Goal: Information Seeking & Learning: Understand process/instructions

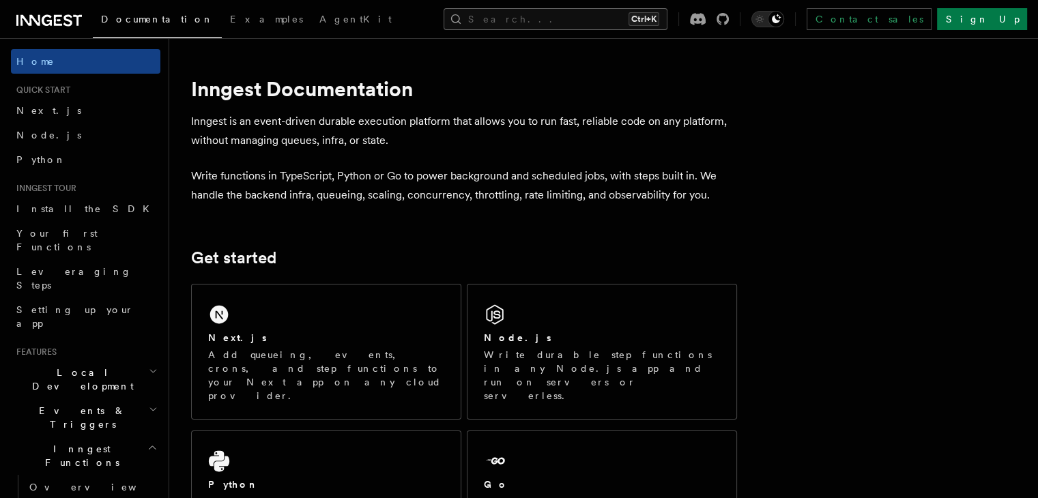
click at [606, 20] on button "Search... Ctrl+K" at bounding box center [556, 19] width 224 height 22
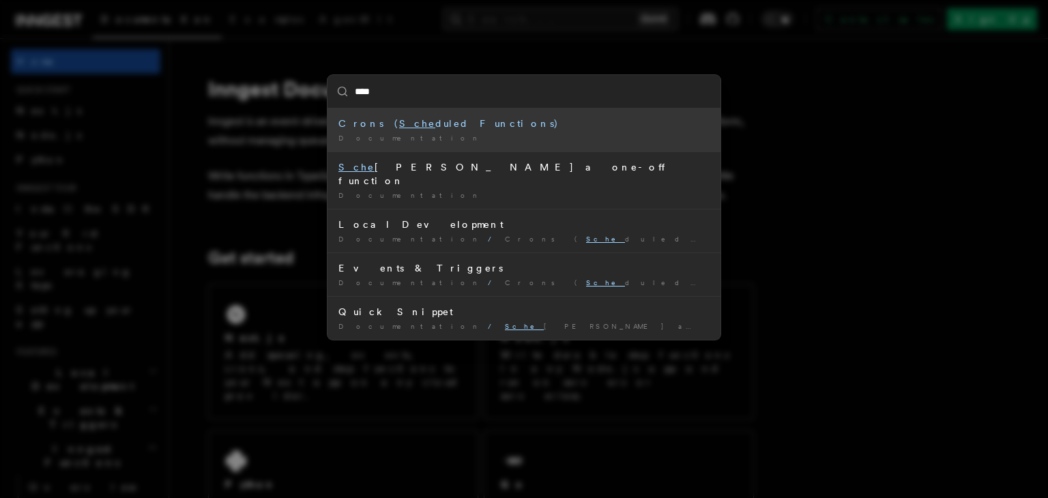
type input "*****"
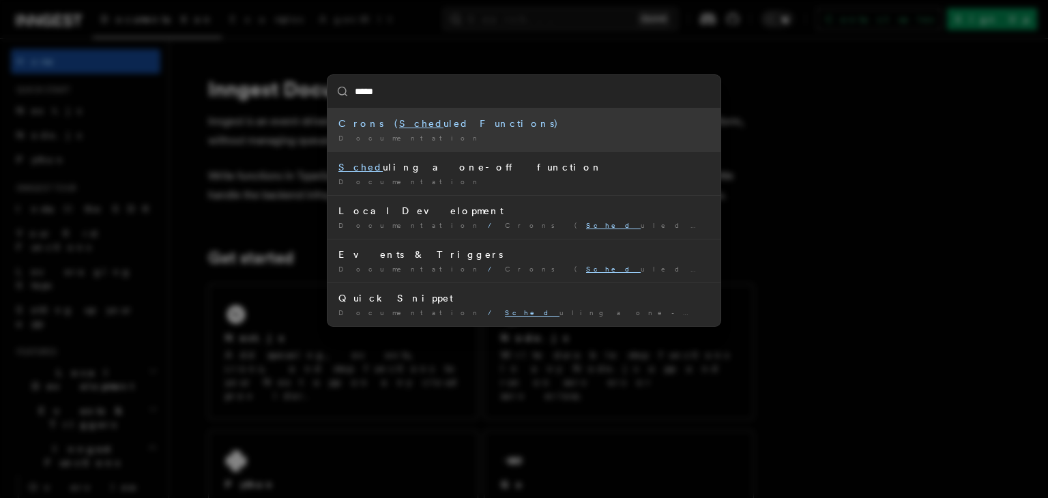
click at [406, 123] on div "Crons ( Sched uled Functions)" at bounding box center [524, 124] width 371 height 14
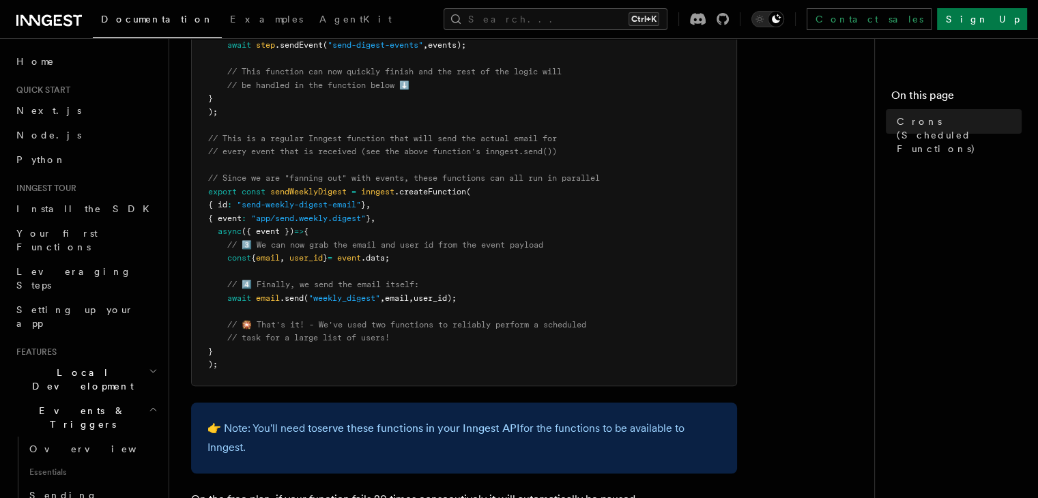
scroll to position [751, 0]
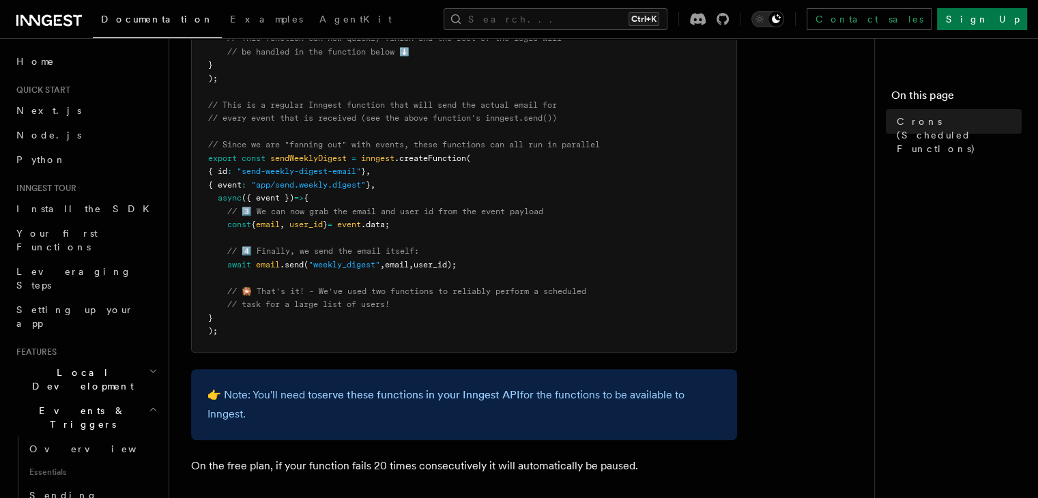
drag, startPoint x: 228, startPoint y: 174, endPoint x: 429, endPoint y: 197, distance: 201.9
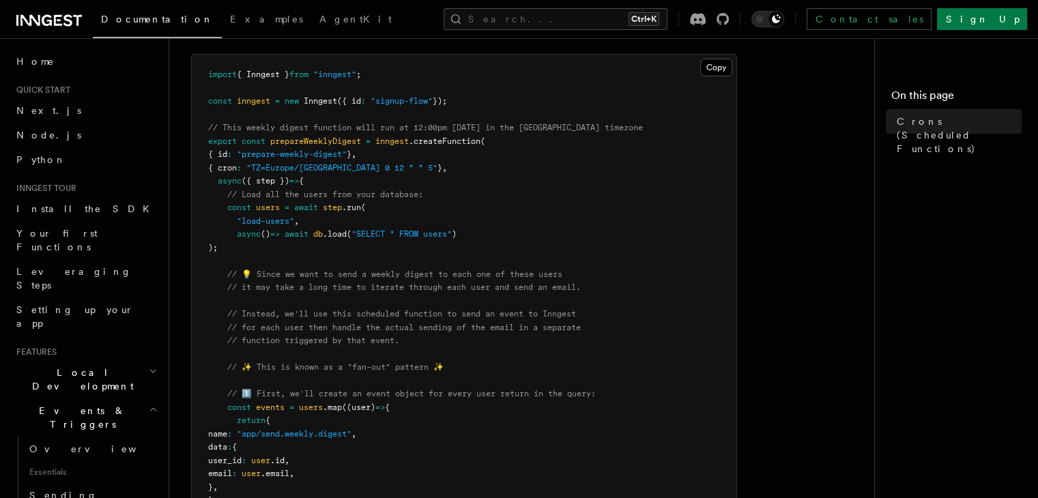
scroll to position [205, 0]
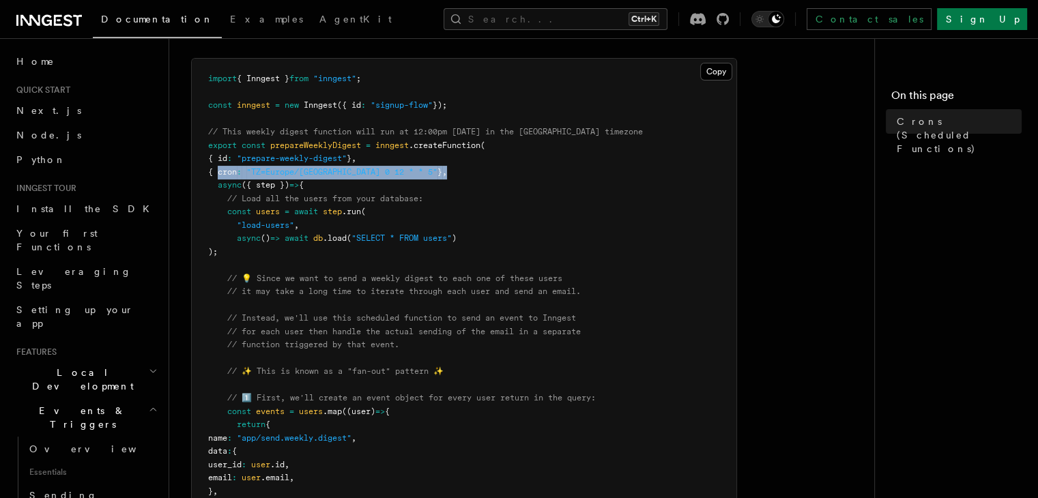
drag, startPoint x: 216, startPoint y: 171, endPoint x: 445, endPoint y: 171, distance: 228.7
click at [445, 171] on pre "import { Inngest } from "inngest" ; const inngest = new Inngest ({ id : "signup…" at bounding box center [464, 479] width 545 height 840
click at [434, 184] on pre "import { Inngest } from "inngest" ; const inngest = new Inngest ({ id : "signup…" at bounding box center [464, 479] width 545 height 840
click at [705, 66] on button "Copy Copied" at bounding box center [716, 72] width 32 height 18
